Goal: Find specific page/section: Find specific page/section

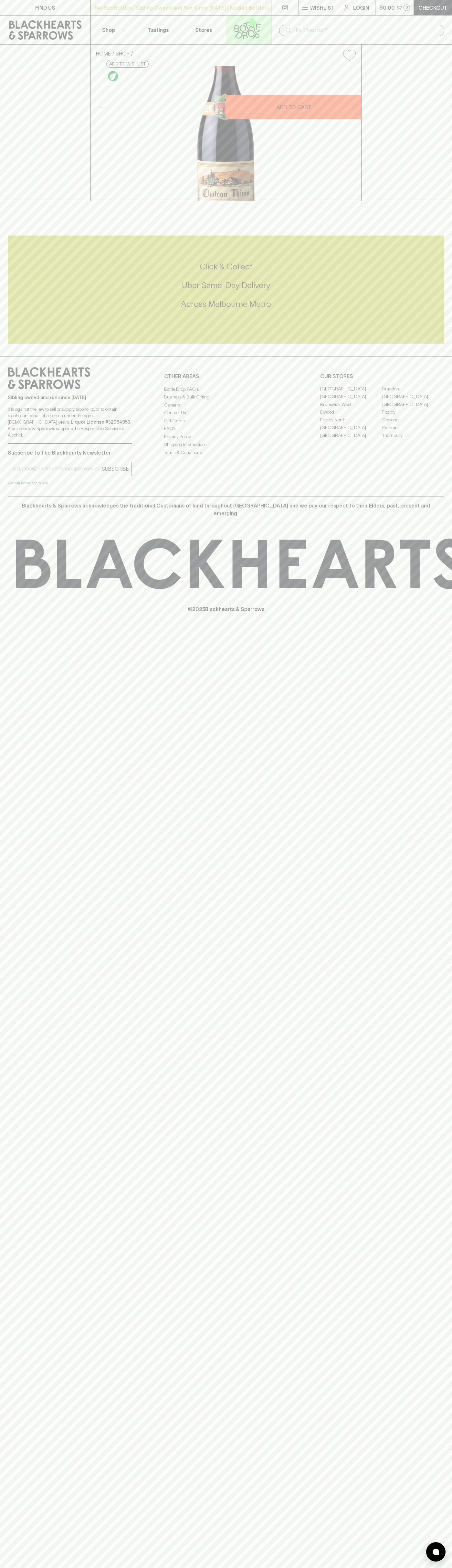
click at [245, 32] on icon at bounding box center [245, 35] width 6 height 7
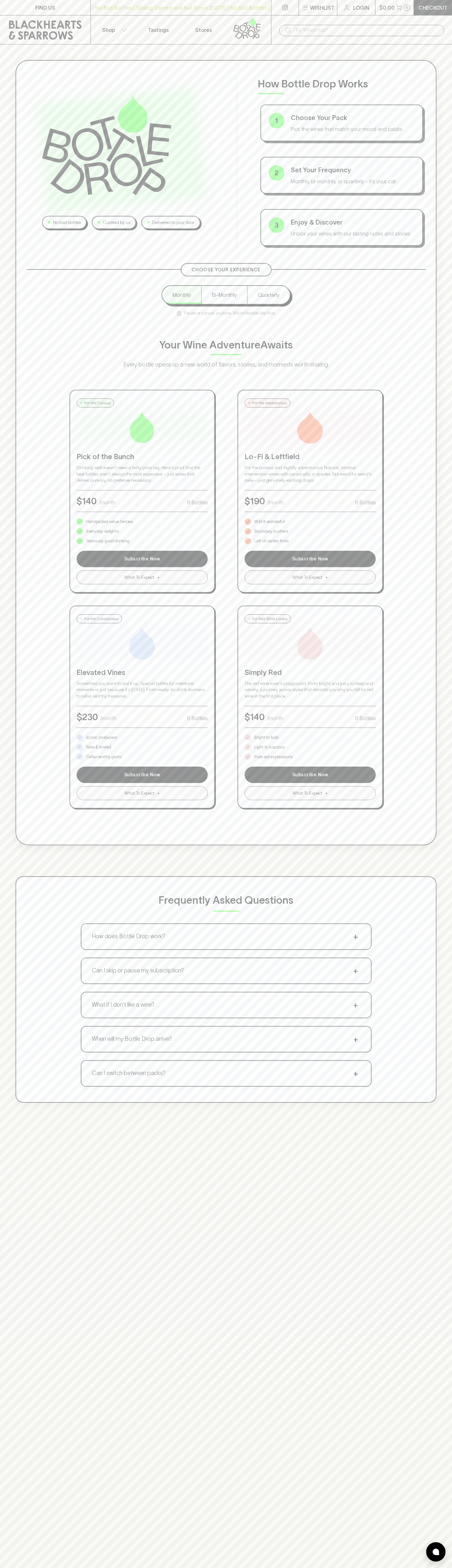
click at [445, 820] on div "No bad bottles Curated by us Delivered to your door How Bottle Drop Works 1 Cho…" at bounding box center [226, 581] width 452 height 1074
click at [99, 1567] on html "FIND US | No Bad Bottles | Sibling Owned and Run Since [DATE] | No Bad Bottles …" at bounding box center [226, 1013] width 452 height 2027
click at [4, 856] on div "No bad bottles Curated by us Delivered to your door How Bottle Drop Works 1 Cho…" at bounding box center [226, 581] width 452 height 1074
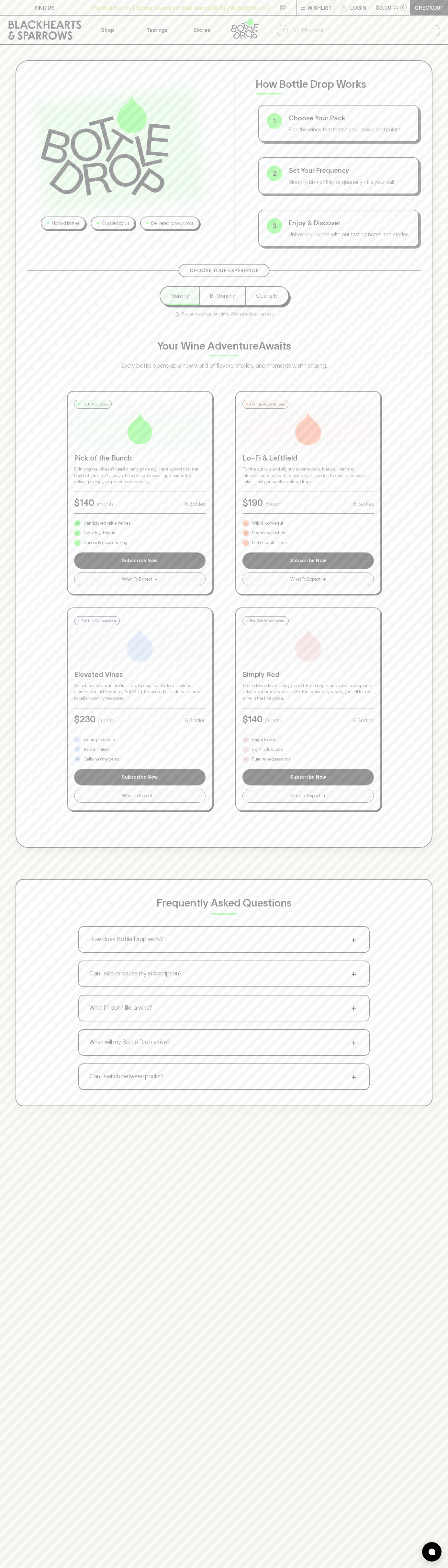
click at [264, 740] on p "Bright to bold" at bounding box center [264, 739] width 24 height 7
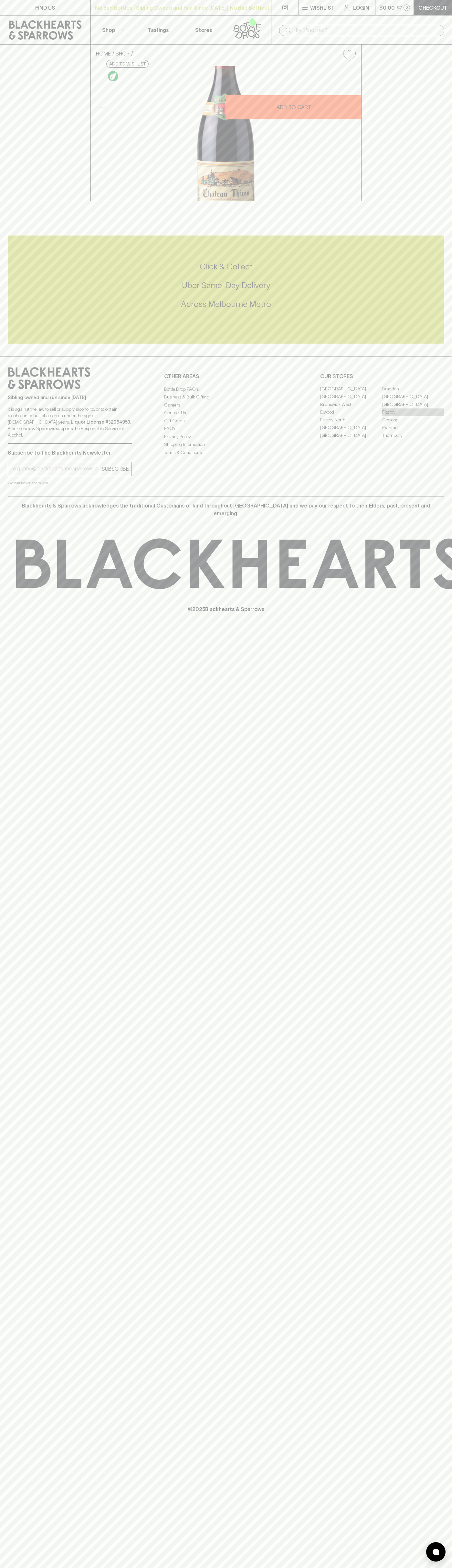
click at [413, 416] on link "Fitzroy" at bounding box center [413, 412] width 62 height 8
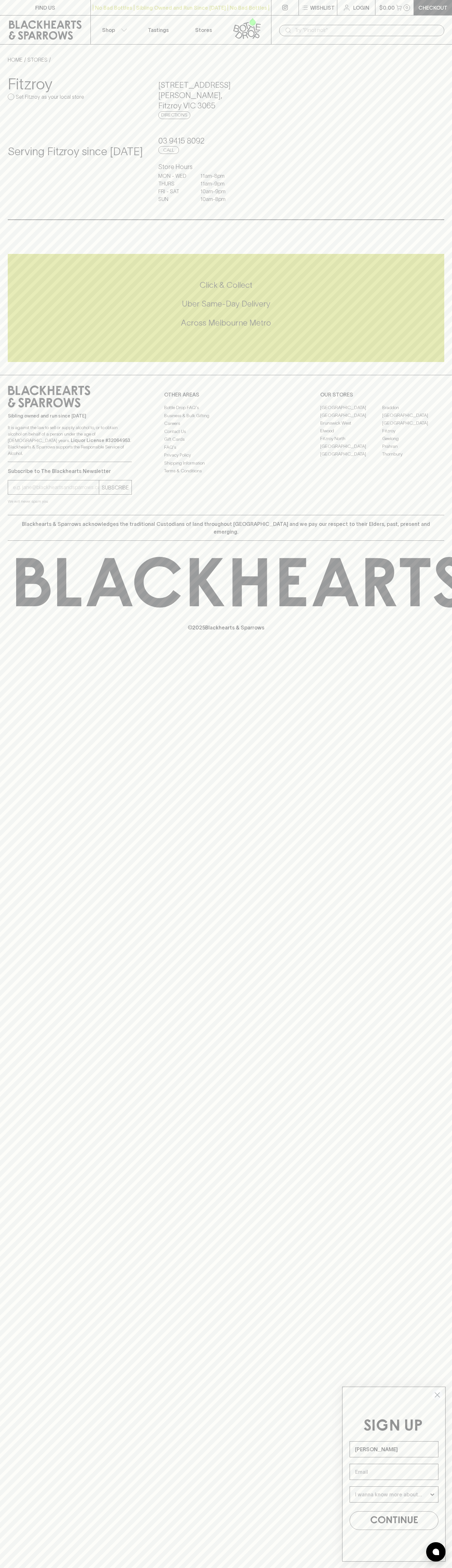
type input "John Smith"
